Goal: Use online tool/utility: Utilize a website feature to perform a specific function

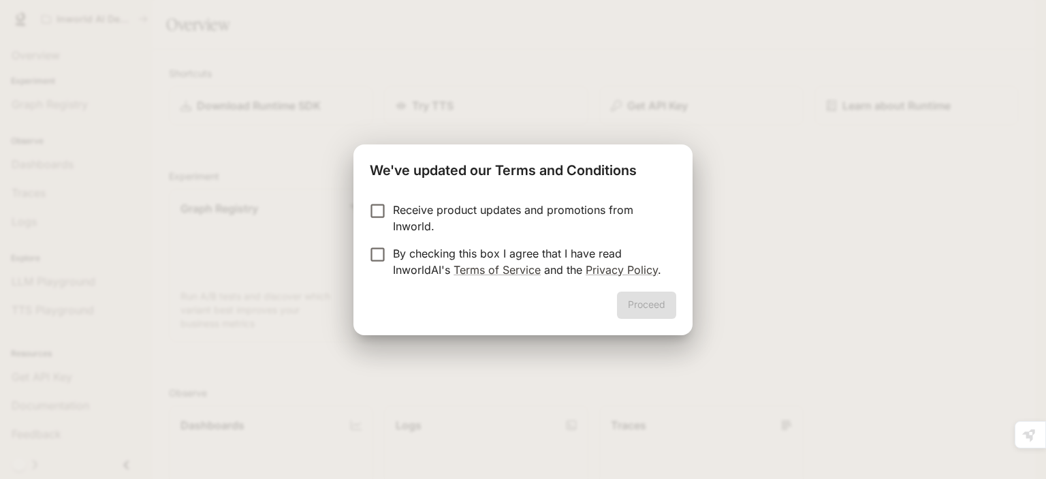
click at [476, 217] on p "Receive product updates and promotions from Inworld." at bounding box center [529, 217] width 272 height 33
click at [437, 272] on p "By checking this box I agree that I have read InworldAI's Terms of Service and …" at bounding box center [529, 261] width 272 height 33
click at [463, 202] on p "Receive product updates and promotions from Inworld." at bounding box center [529, 217] width 272 height 33
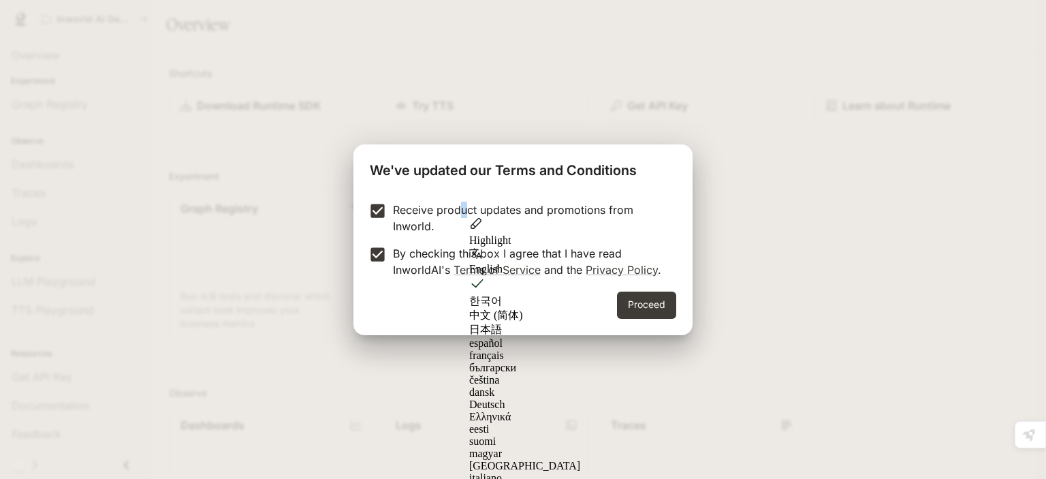
click at [463, 202] on p "Receive product updates and promotions from Inworld." at bounding box center [529, 217] width 272 height 33
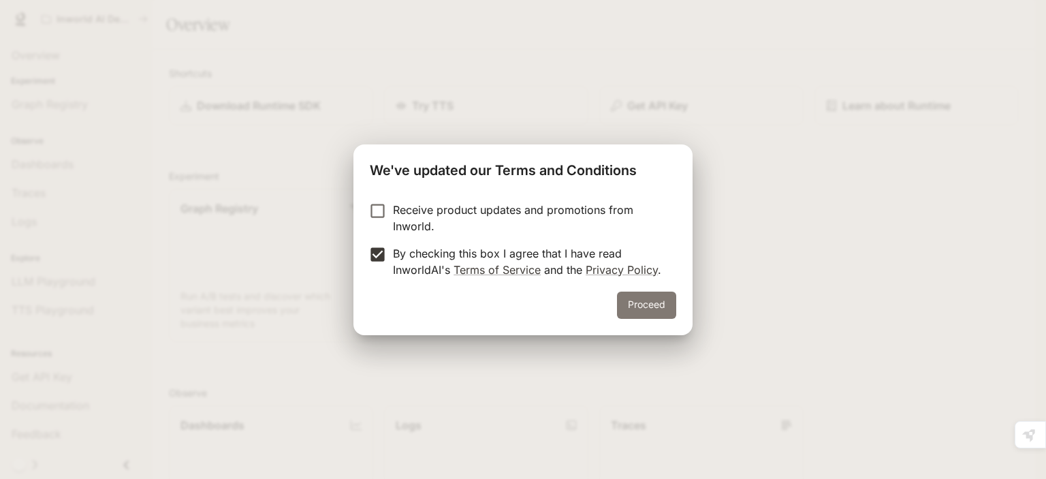
click at [664, 304] on button "Proceed" at bounding box center [646, 304] width 59 height 27
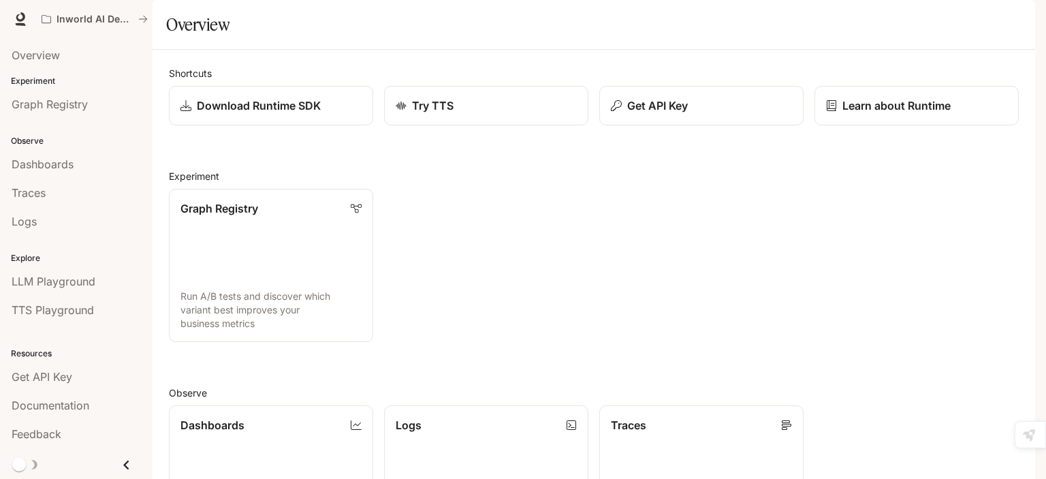
drag, startPoint x: 591, startPoint y: 221, endPoint x: 596, endPoint y: 212, distance: 9.8
click at [596, 213] on section "Experiment Graph Registry Run A/B tests and discover which variant best improve…" at bounding box center [593, 255] width 849 height 173
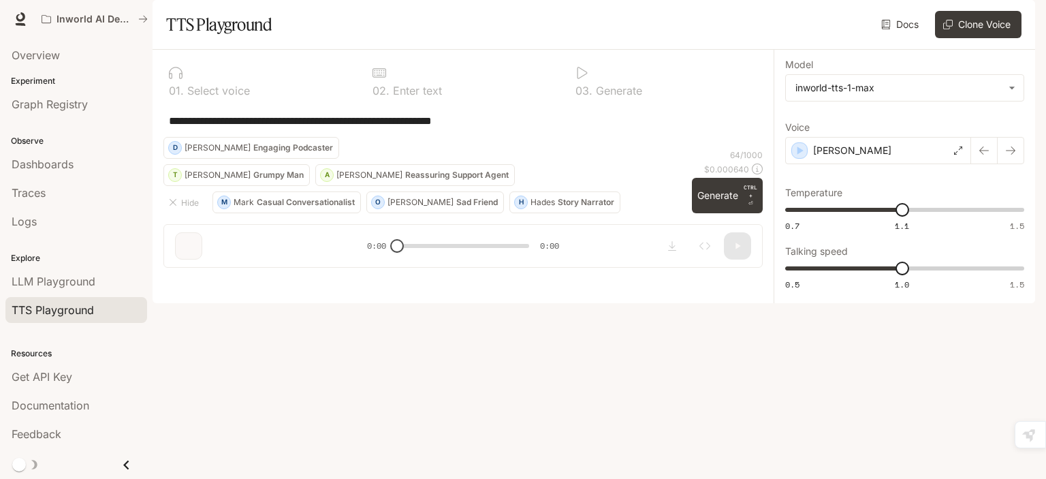
click at [762, 246] on div at bounding box center [462, 205] width 621 height 82
click at [750, 246] on div at bounding box center [462, 205] width 621 height 82
click at [753, 246] on div at bounding box center [462, 205] width 621 height 82
click at [319, 278] on div "**********" at bounding box center [462, 164] width 621 height 229
